Goal: Task Accomplishment & Management: Manage account settings

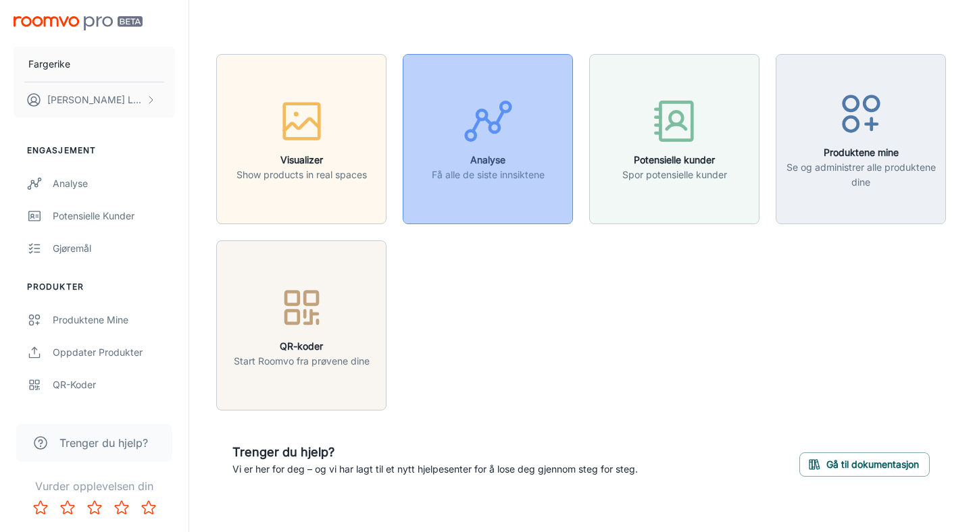
click at [486, 160] on h6 "Analyse" at bounding box center [488, 160] width 113 height 15
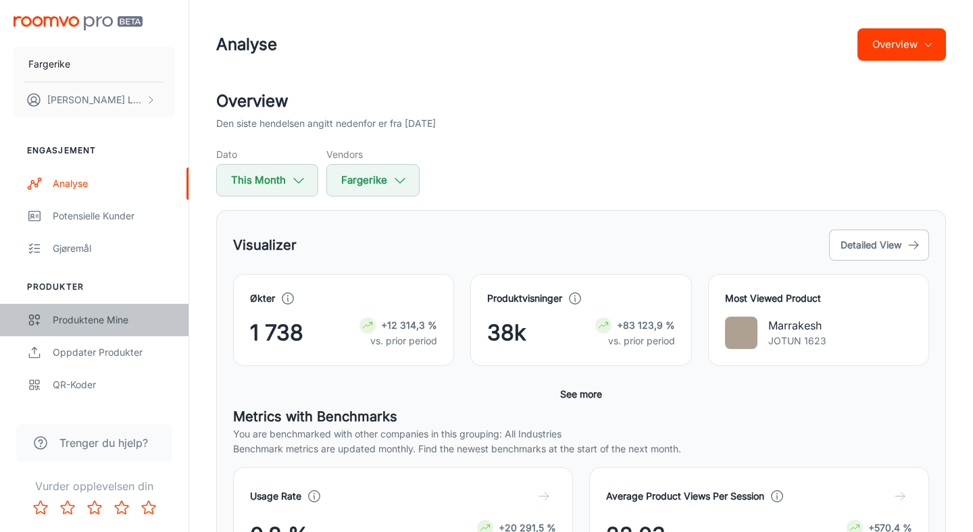
click at [71, 330] on link "Produktene mine" at bounding box center [94, 320] width 189 height 32
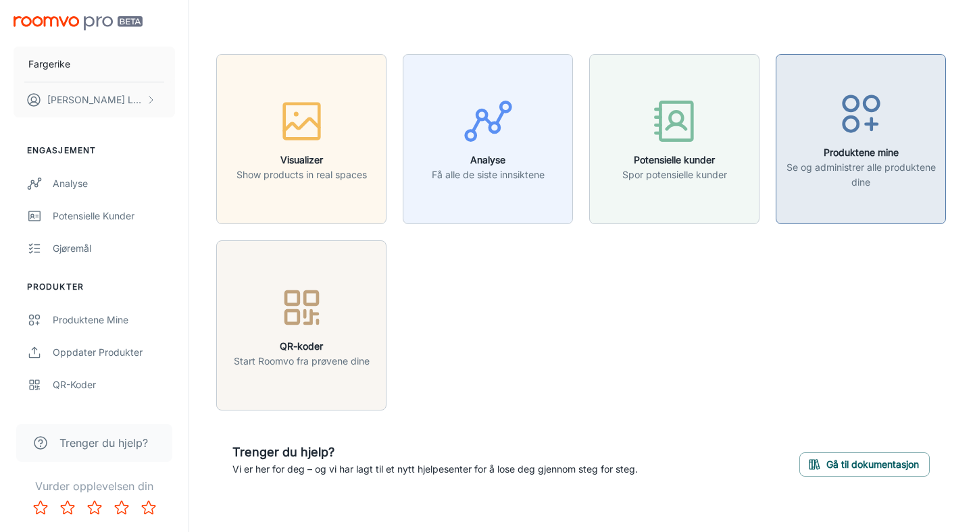
click at [841, 126] on icon "button" at bounding box center [861, 114] width 51 height 51
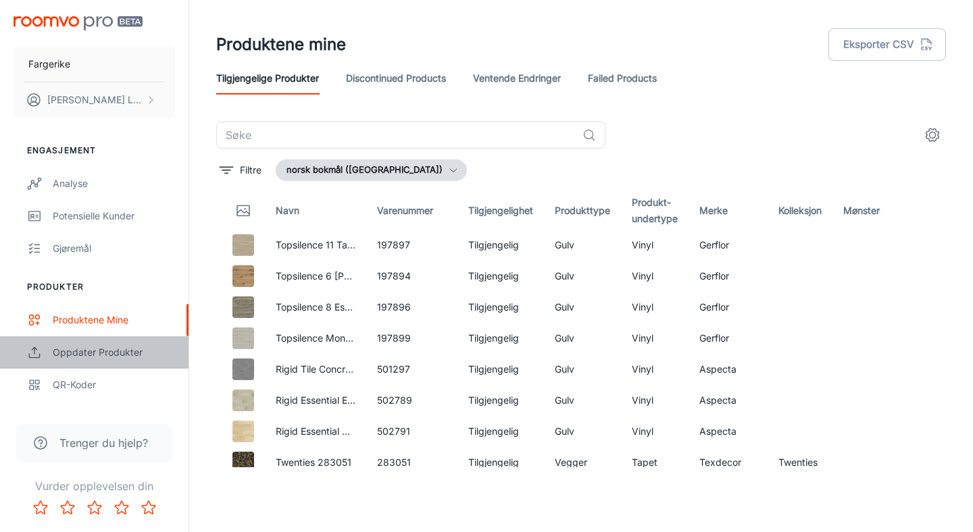
click at [103, 347] on div "Oppdater produkter" at bounding box center [114, 352] width 122 height 15
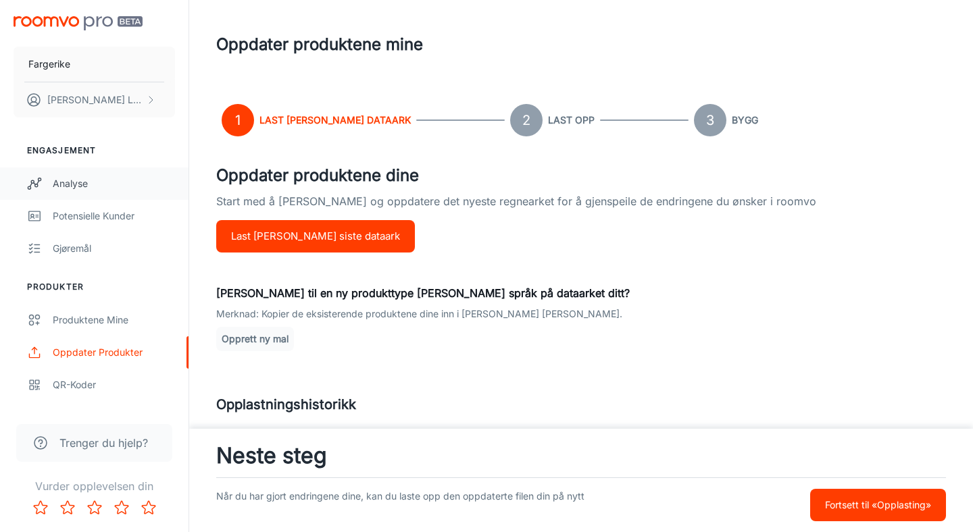
click at [102, 186] on div "Analyse" at bounding box center [114, 183] width 122 height 15
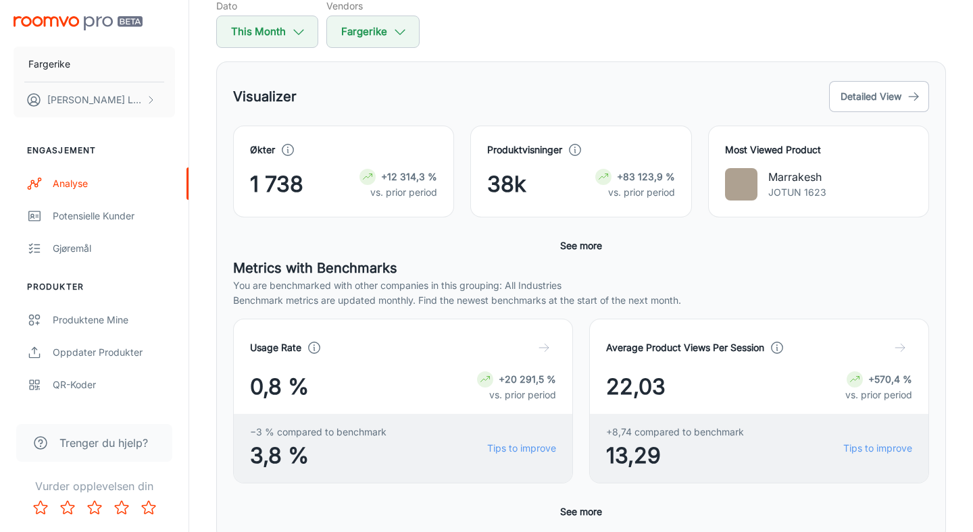
scroll to position [150, 0]
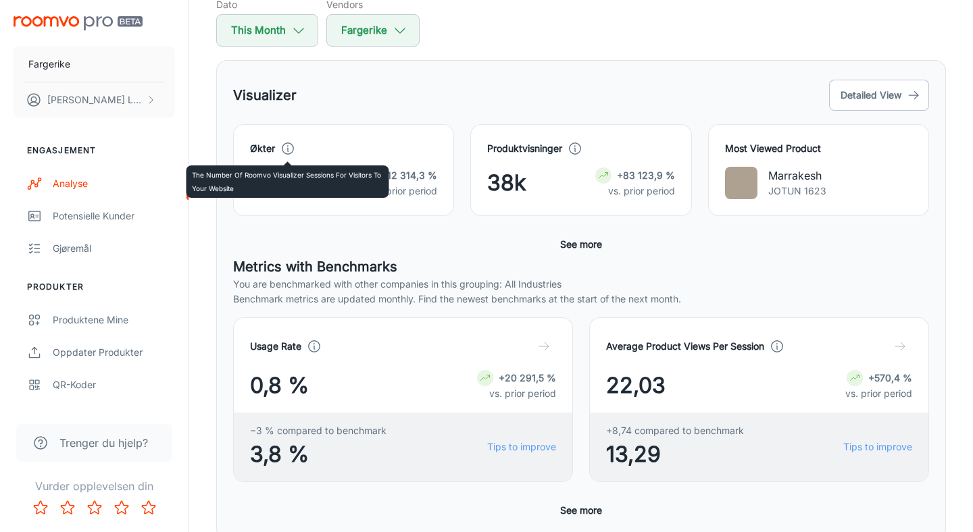
click at [285, 147] on icon at bounding box center [287, 148] width 15 height 15
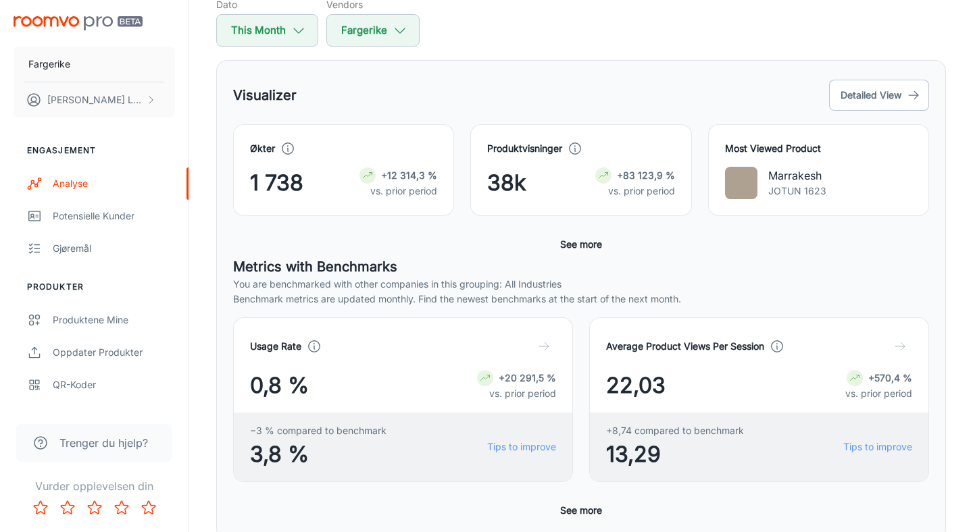
click at [451, 91] on div "Visualizer Detailed View" at bounding box center [581, 95] width 696 height 36
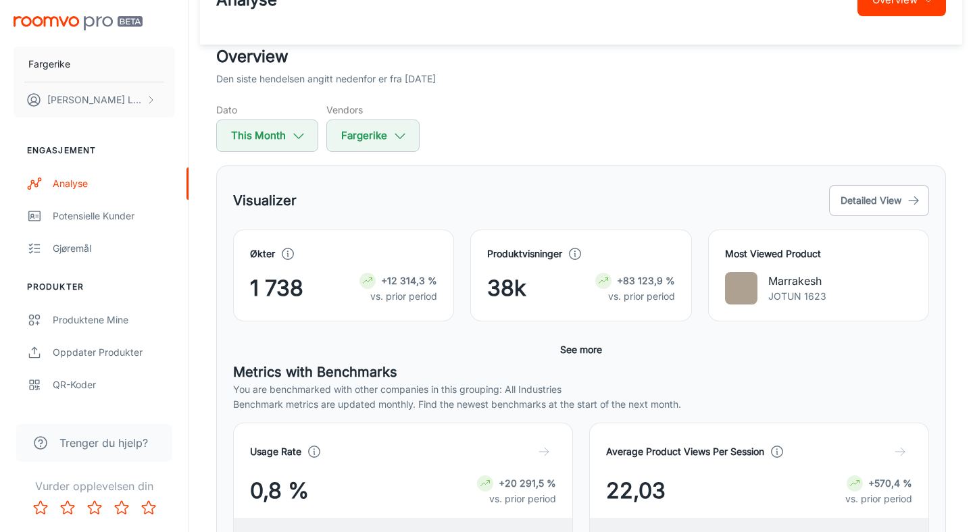
scroll to position [0, 0]
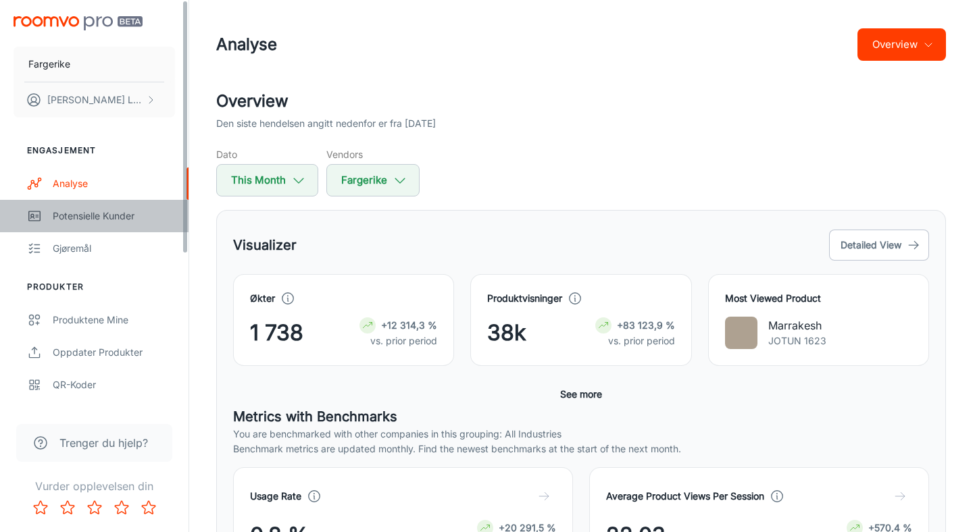
click at [110, 221] on div "Potensielle kunder" at bounding box center [114, 216] width 122 height 15
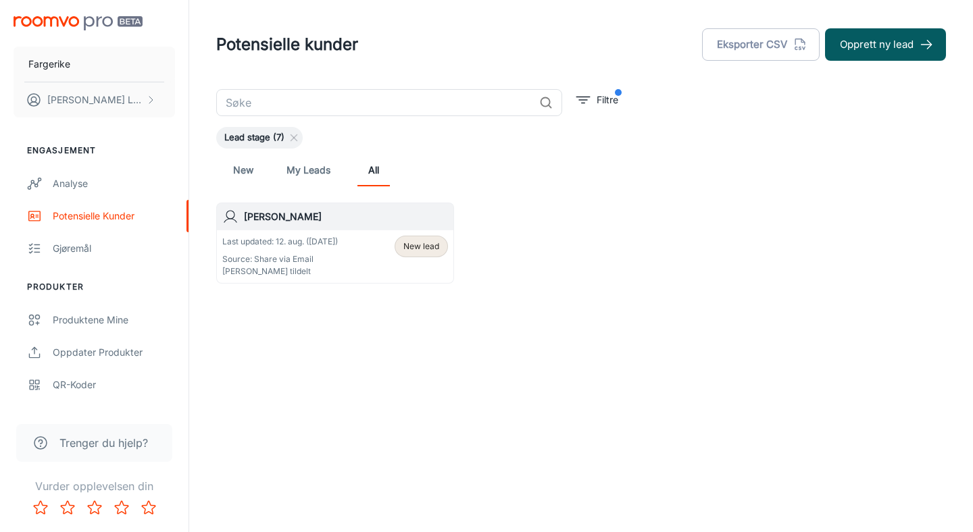
click at [291, 264] on p "Source: Share via Email" at bounding box center [280, 259] width 116 height 12
